Goal: Task Accomplishment & Management: Complete application form

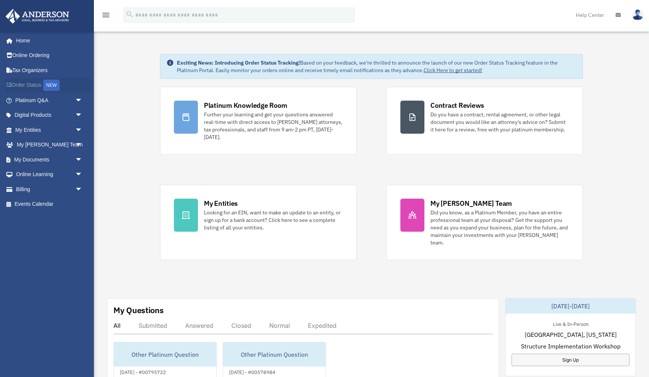
click at [24, 81] on link "Order Status NEW" at bounding box center [49, 85] width 89 height 15
click at [78, 114] on span "arrow_drop_down" at bounding box center [82, 115] width 15 height 15
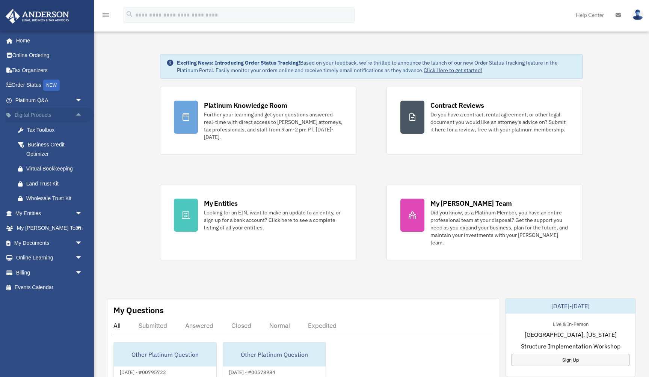
click at [35, 112] on link "Digital Products arrow_drop_up" at bounding box center [49, 115] width 89 height 15
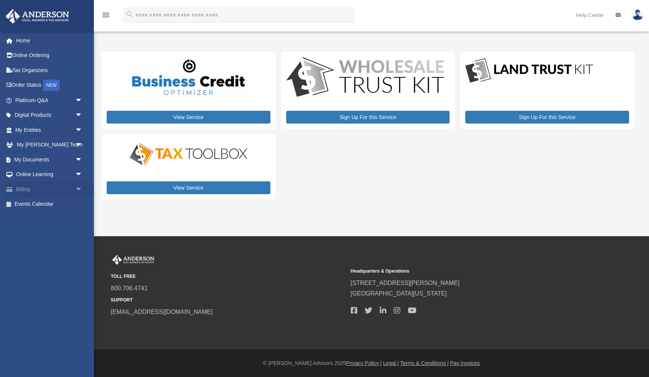
click at [77, 187] on span "arrow_drop_down" at bounding box center [82, 189] width 15 height 15
click at [77, 172] on span "arrow_drop_down" at bounding box center [82, 174] width 15 height 15
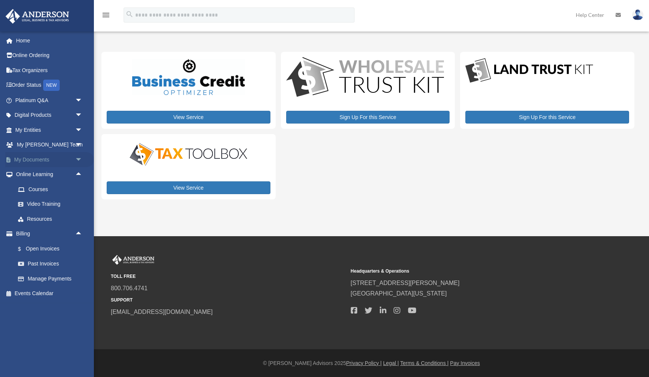
click at [78, 155] on span "arrow_drop_down" at bounding box center [82, 159] width 15 height 15
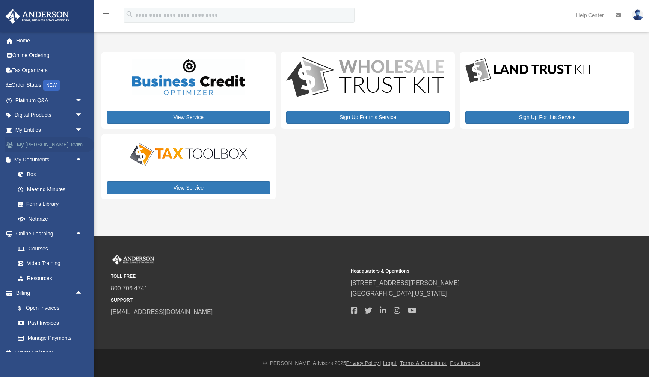
click at [77, 142] on span "arrow_drop_down" at bounding box center [82, 144] width 15 height 15
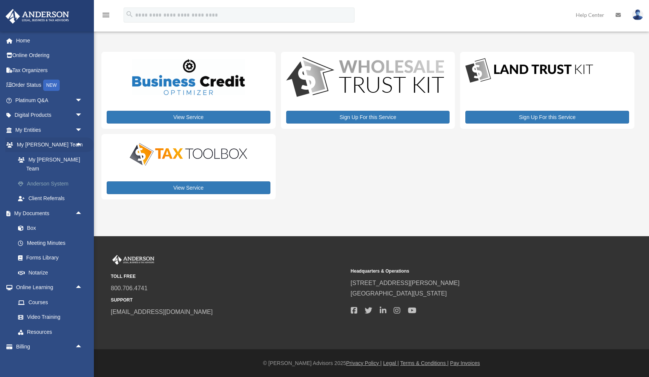
click at [50, 176] on link "Anderson System" at bounding box center [52, 183] width 83 height 15
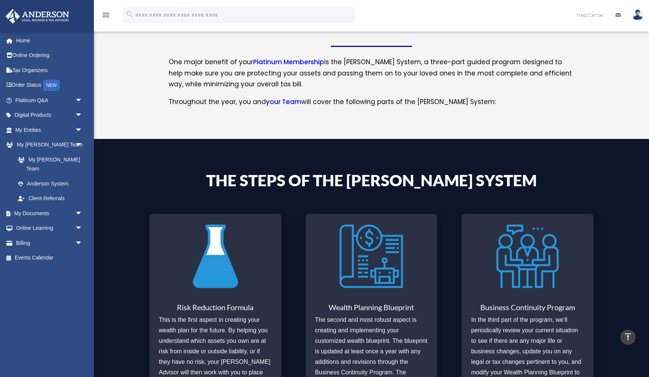
scroll to position [111, 0]
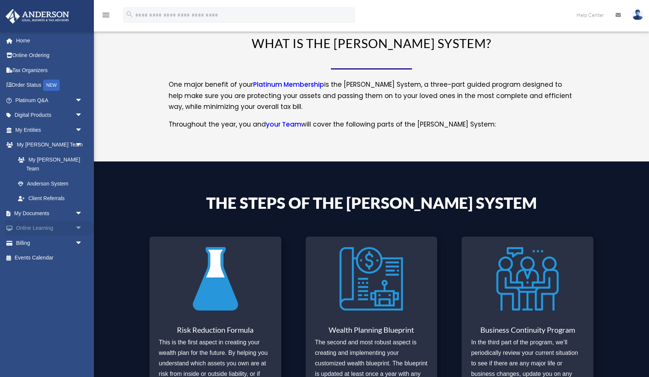
click at [78, 221] on span "arrow_drop_down" at bounding box center [82, 228] width 15 height 15
click at [44, 265] on link "Resources" at bounding box center [52, 272] width 83 height 15
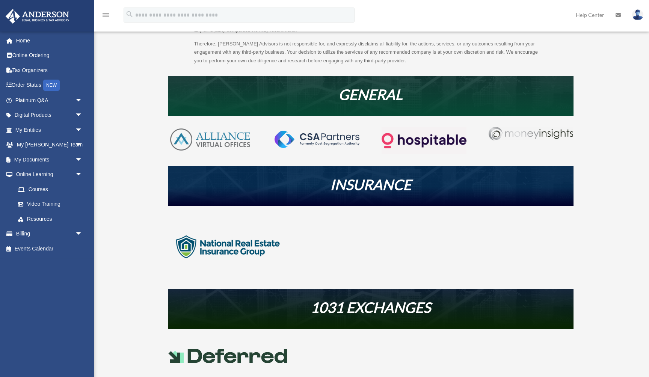
scroll to position [106, 0]
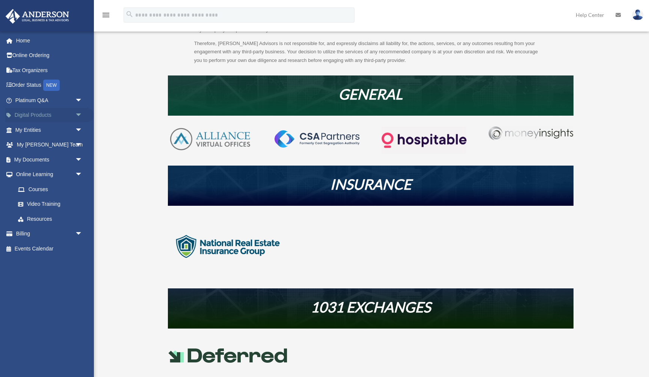
click at [78, 114] on span "arrow_drop_down" at bounding box center [82, 115] width 15 height 15
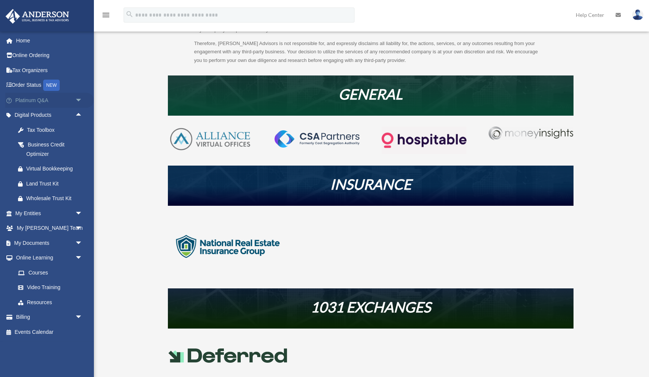
click at [79, 100] on span "arrow_drop_down" at bounding box center [82, 100] width 15 height 15
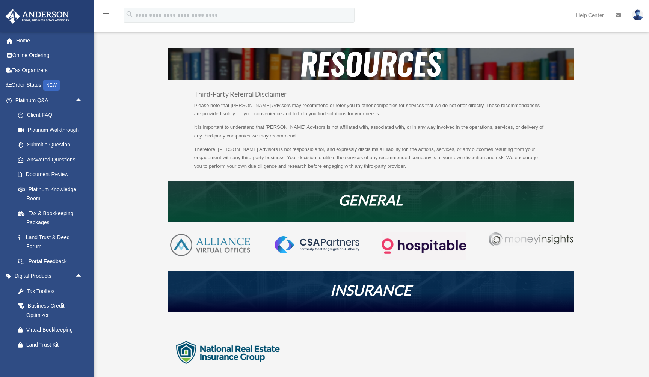
scroll to position [0, 0]
click at [589, 15] on link "Help Center" at bounding box center [590, 15] width 40 height 30
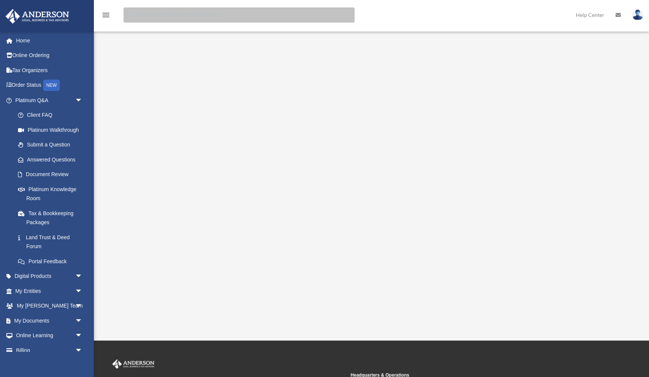
click at [161, 15] on input "search" at bounding box center [239, 15] width 231 height 15
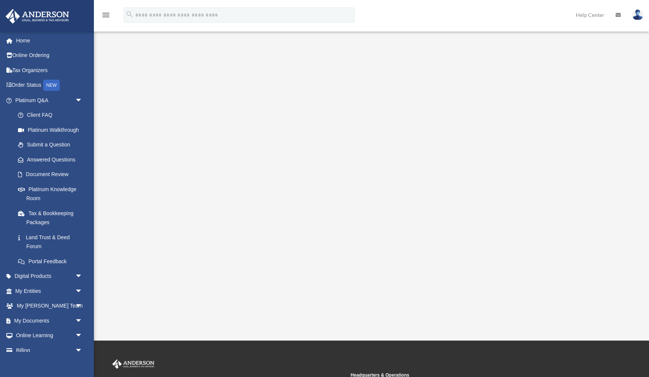
click at [587, 17] on link "Help Center" at bounding box center [590, 15] width 40 height 30
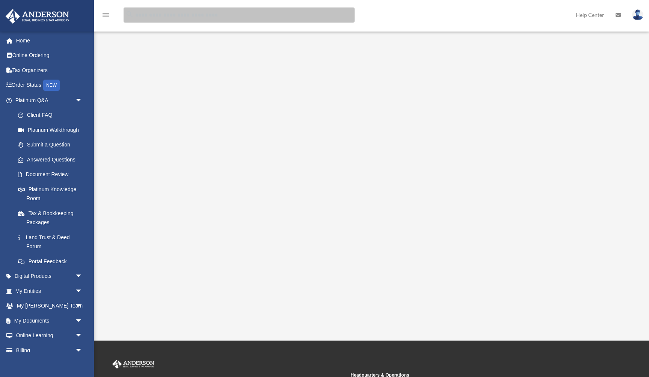
click at [222, 15] on input "search" at bounding box center [239, 15] width 231 height 15
type input "******"
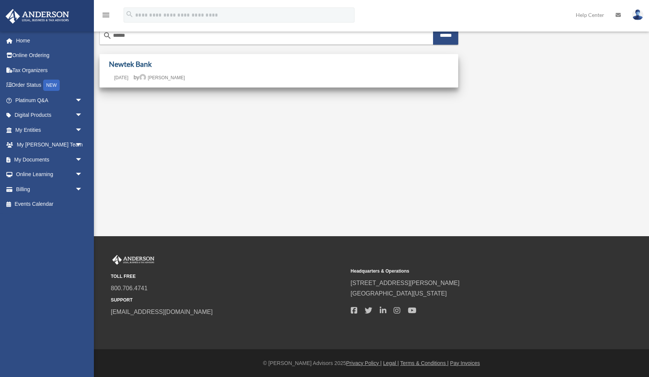
click at [136, 64] on link "Newtek Bank" at bounding box center [130, 64] width 43 height 9
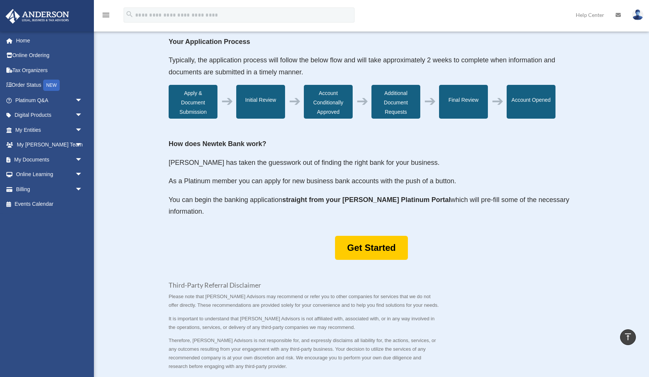
scroll to position [247, 0]
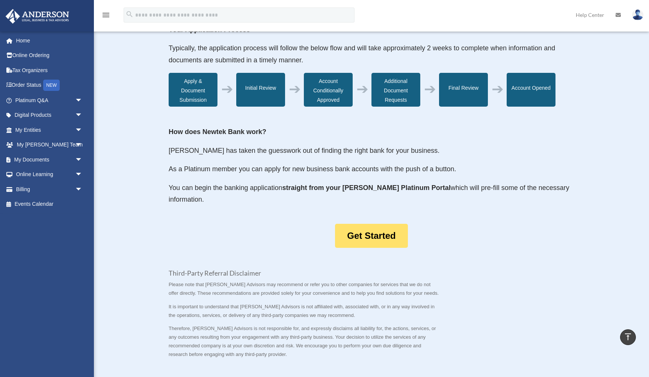
click at [371, 234] on link "Get Started" at bounding box center [371, 236] width 72 height 24
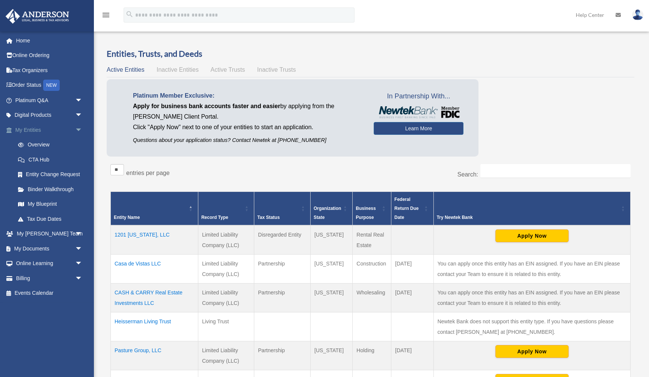
click at [35, 129] on link "My Entities arrow_drop_down" at bounding box center [49, 129] width 89 height 15
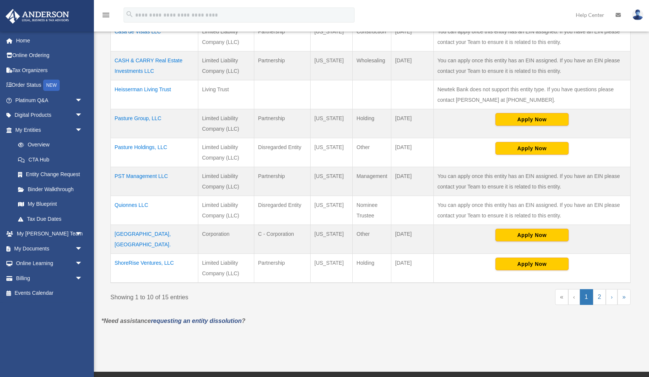
scroll to position [235, 0]
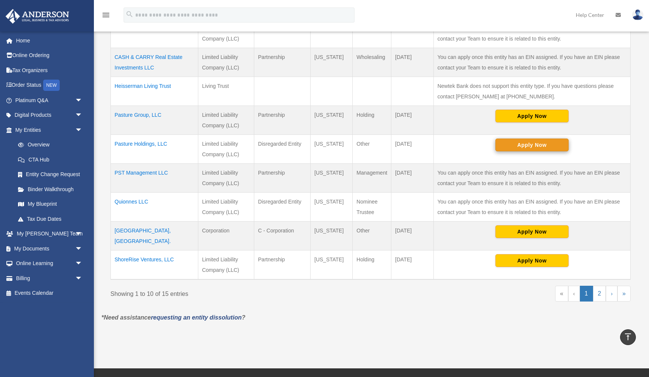
click at [528, 149] on button "Apply Now" at bounding box center [531, 145] width 73 height 13
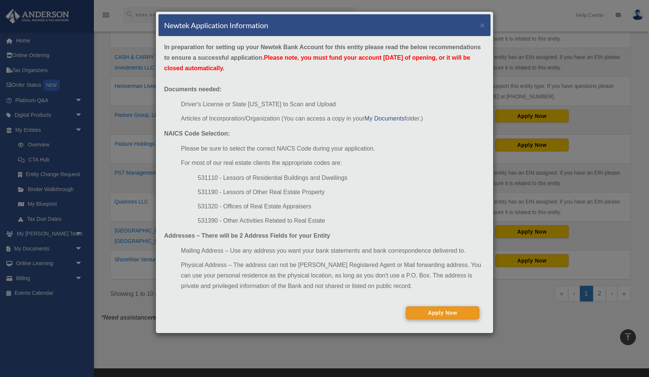
click at [444, 313] on button "Apply Now" at bounding box center [442, 312] width 73 height 13
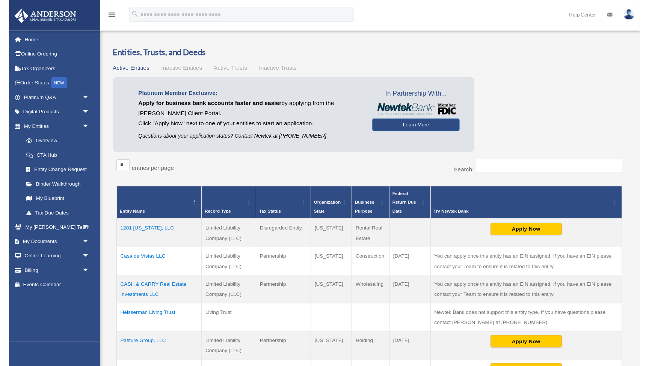
scroll to position [235, 0]
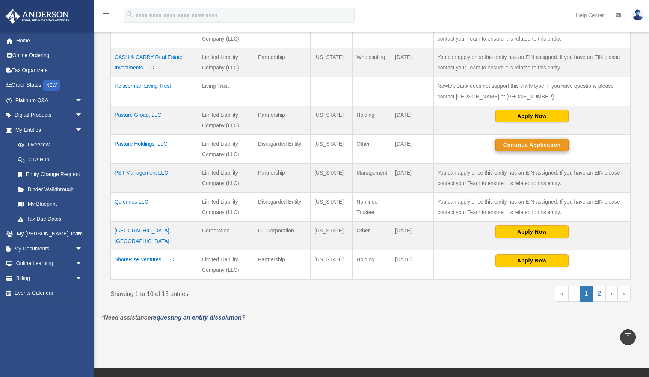
click at [534, 145] on button "Continue Application" at bounding box center [531, 145] width 73 height 13
click at [534, 149] on button "Continue Application" at bounding box center [531, 145] width 73 height 13
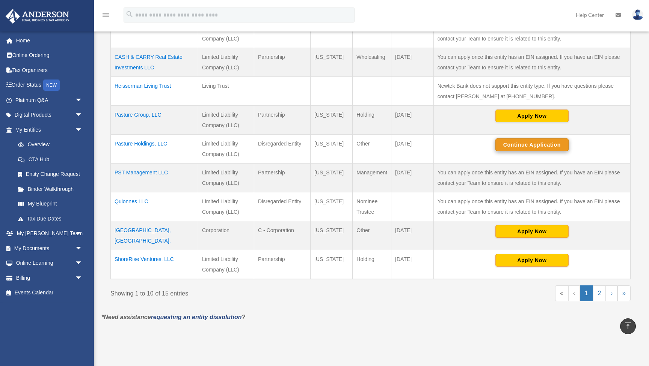
click at [511, 145] on button "Continue Application" at bounding box center [531, 145] width 73 height 13
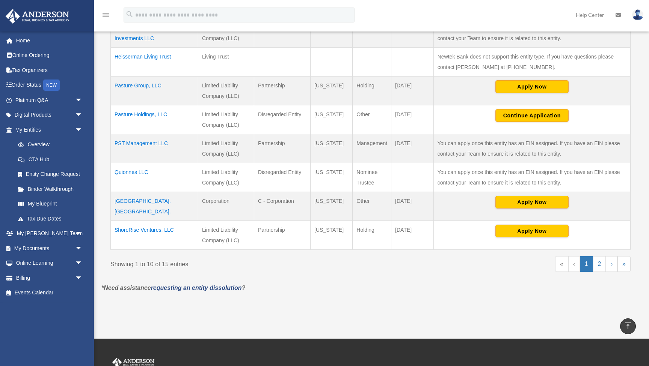
scroll to position [206, 0]
